Goal: Navigation & Orientation: Find specific page/section

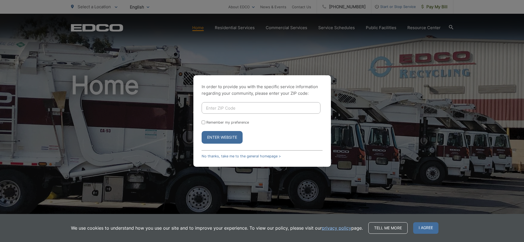
click at [252, 111] on input "Enter ZIP Code" at bounding box center [261, 108] width 119 height 12
type input "92021"
click at [236, 122] on label "Remember my preference" at bounding box center [227, 122] width 43 height 4
click at [205, 122] on input "Remember my preference" at bounding box center [204, 123] width 4 height 4
checkbox input "true"
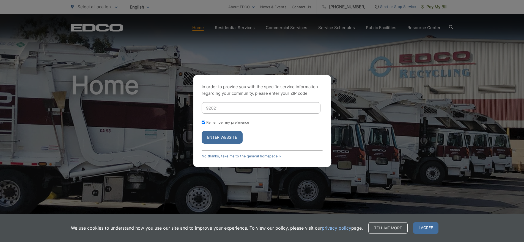
click at [227, 139] on button "Enter Website" at bounding box center [222, 137] width 41 height 13
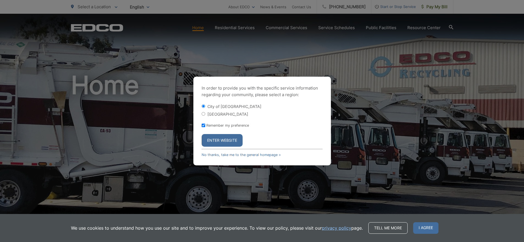
click at [222, 146] on button "Enter Website" at bounding box center [222, 140] width 41 height 13
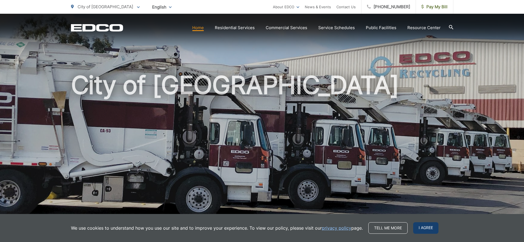
click at [426, 227] on span "I agree" at bounding box center [425, 228] width 25 height 12
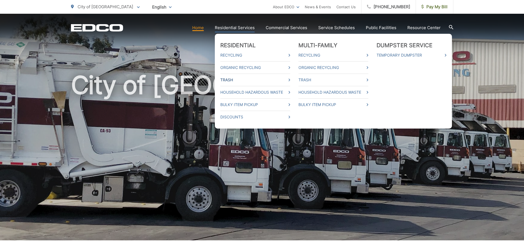
click at [243, 79] on link "Trash" at bounding box center [255, 80] width 70 height 7
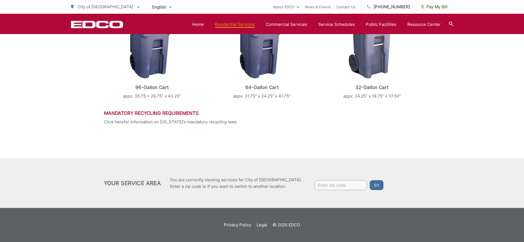
scroll to position [270, 0]
click at [333, 182] on input "Enter zip code" at bounding box center [341, 185] width 52 height 10
type input "92021"
click at [370, 188] on button "Go" at bounding box center [377, 185] width 14 height 10
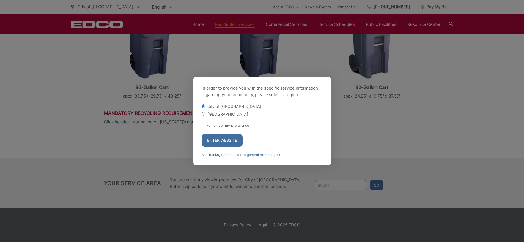
click at [222, 140] on button "Enter Website" at bounding box center [222, 140] width 41 height 13
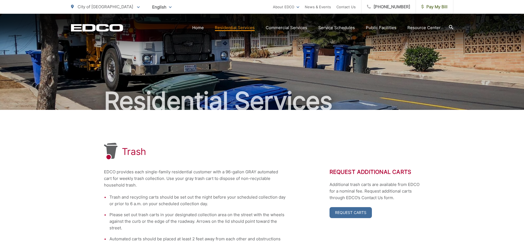
click at [89, 5] on span "City of [GEOGRAPHIC_DATA]" at bounding box center [106, 6] width 56 height 5
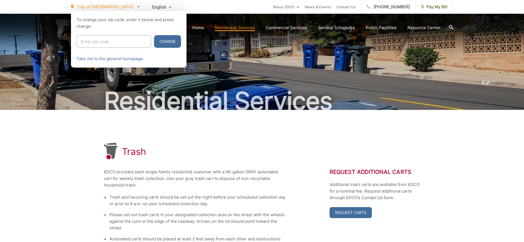
click at [47, 50] on div at bounding box center [262, 132] width 524 height 242
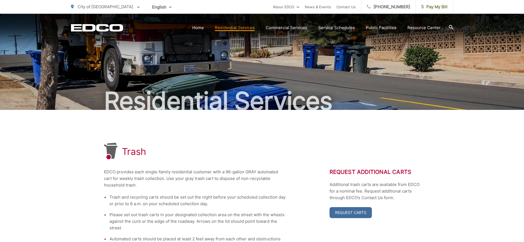
click at [113, 28] on icon "EDCO Logo" at bounding box center [97, 28] width 52 height 8
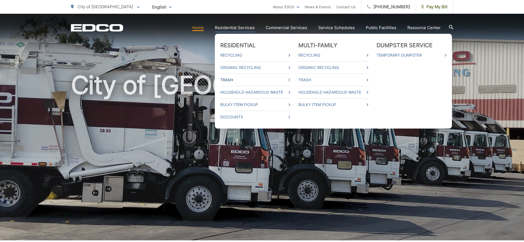
click at [233, 80] on link "Trash" at bounding box center [255, 80] width 70 height 7
